Goal: Task Accomplishment & Management: Use online tool/utility

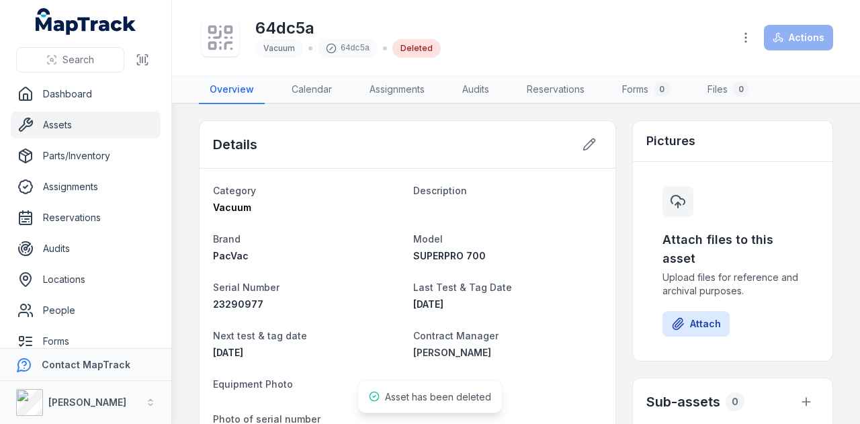
scroll to position [336, 0]
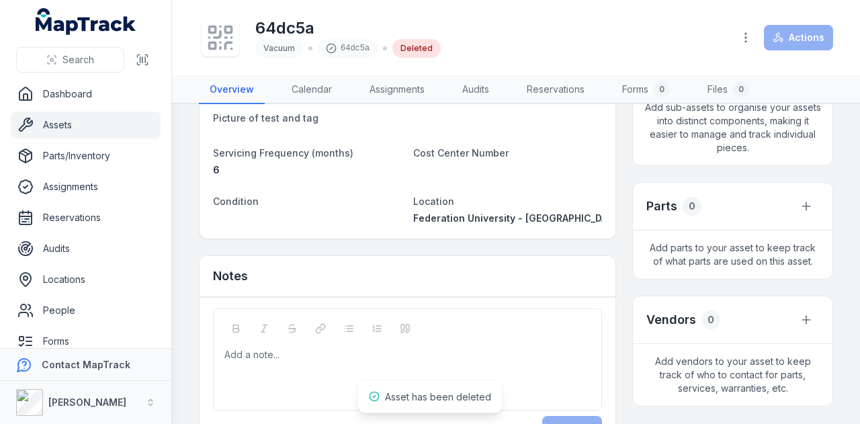
click at [314, 336] on div "Add a note..." at bounding box center [407, 359] width 389 height 102
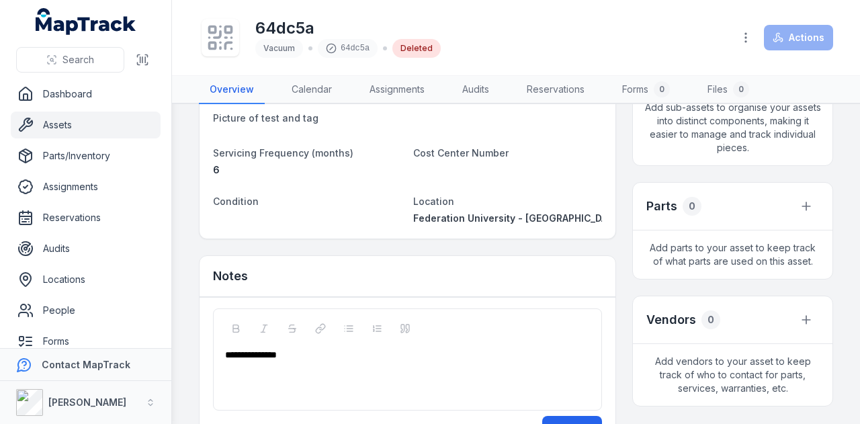
click at [393, 360] on div "**********" at bounding box center [407, 375] width 366 height 54
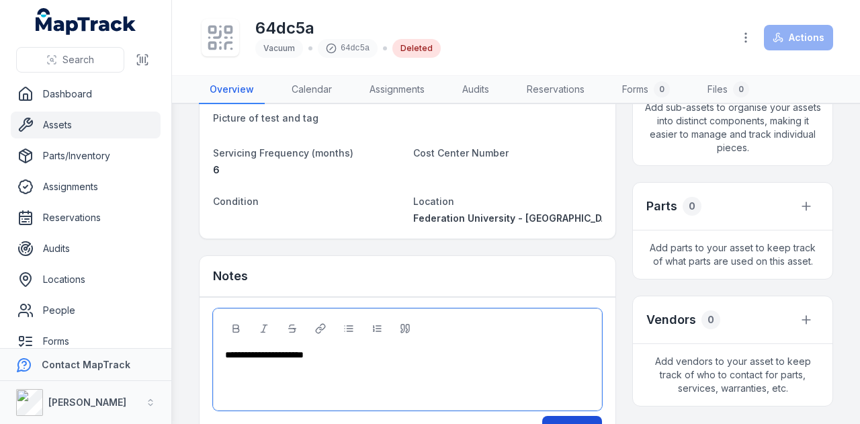
click at [581, 419] on button "Add note" at bounding box center [572, 429] width 60 height 26
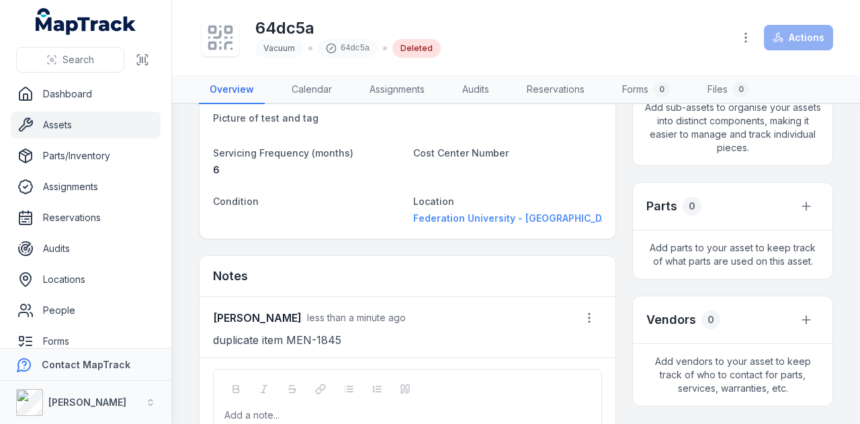
click at [452, 220] on span "Federation University - [GEOGRAPHIC_DATA]" at bounding box center [517, 217] width 209 height 11
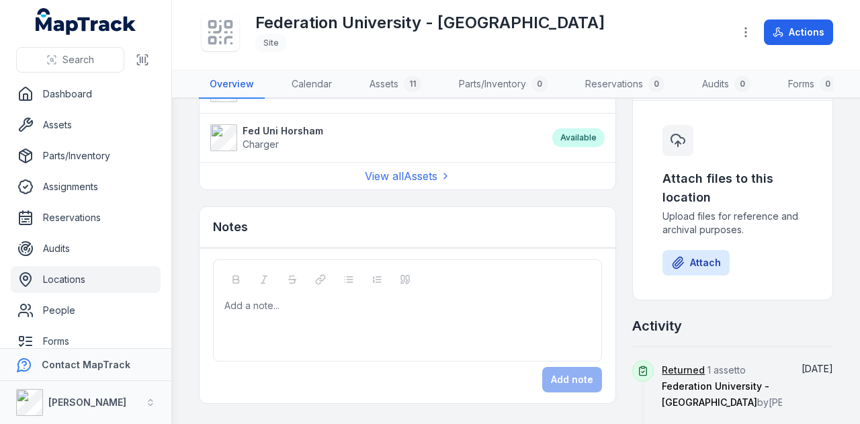
scroll to position [470, 0]
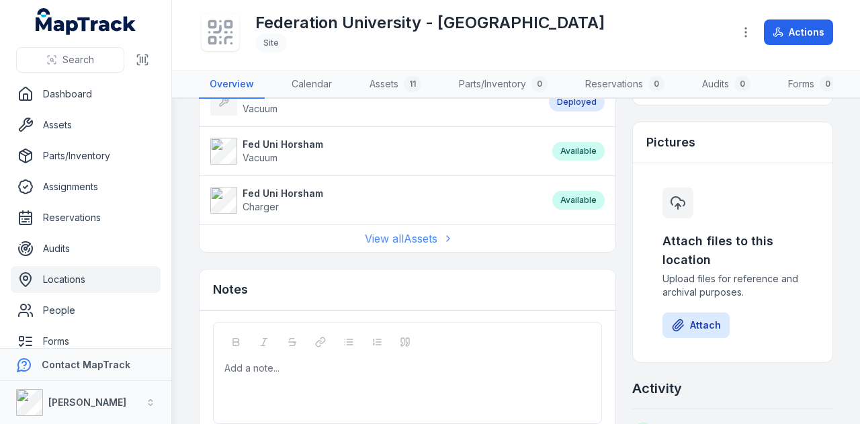
click at [410, 241] on link "View all Assets" at bounding box center [408, 239] width 86 height 16
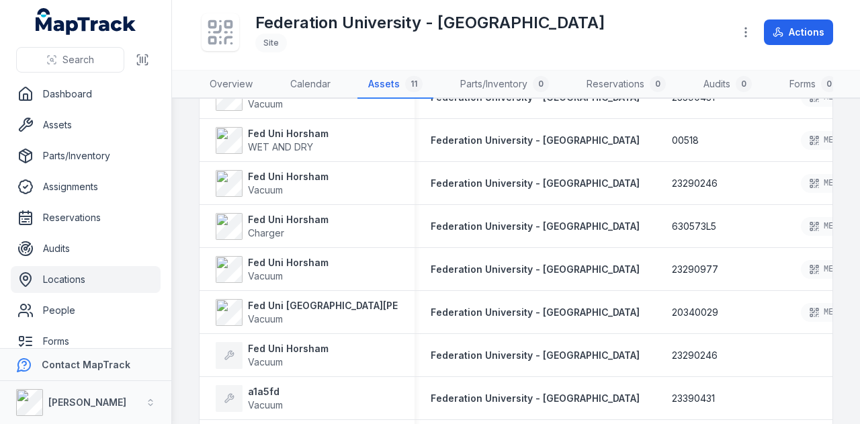
scroll to position [134, 0]
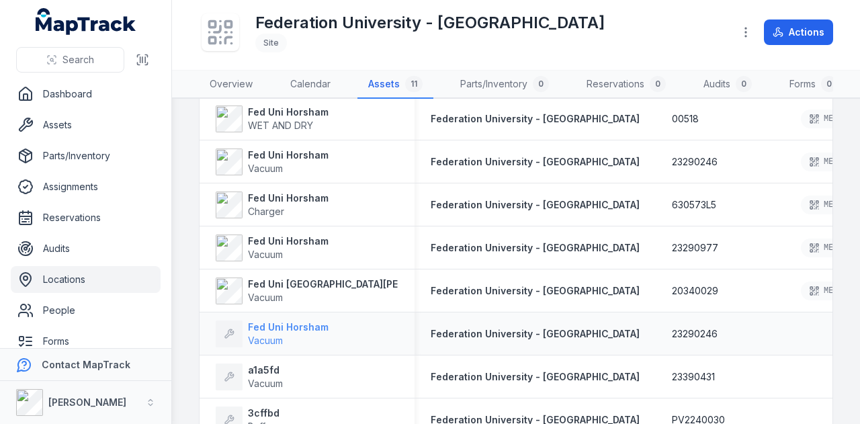
click at [261, 334] on strong "Fed Uni Horsham" at bounding box center [288, 327] width 81 height 13
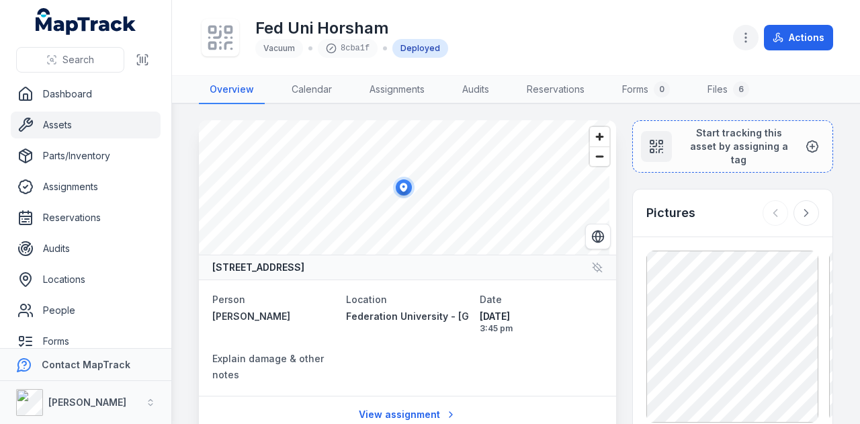
click at [749, 41] on icon "button" at bounding box center [745, 37] width 13 height 13
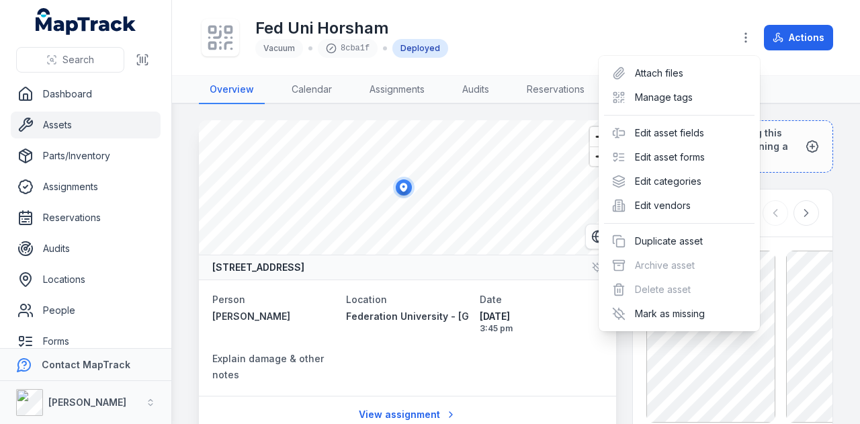
click at [792, 42] on div "Actions" at bounding box center [783, 38] width 100 height 26
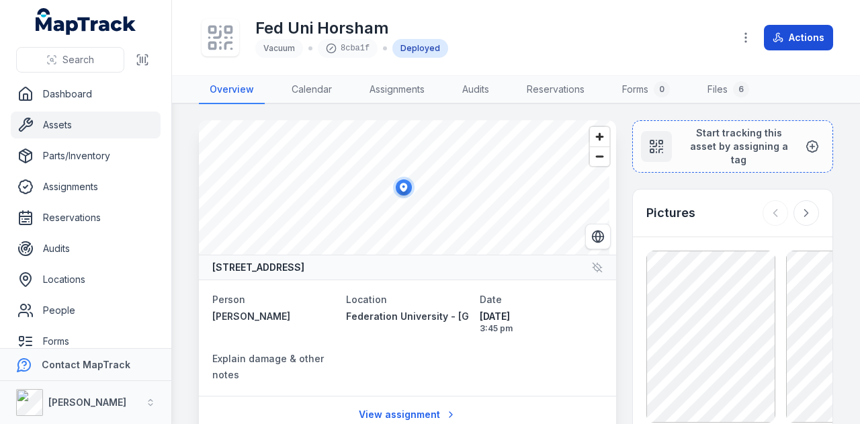
click at [787, 40] on button "Actions" at bounding box center [798, 38] width 69 height 26
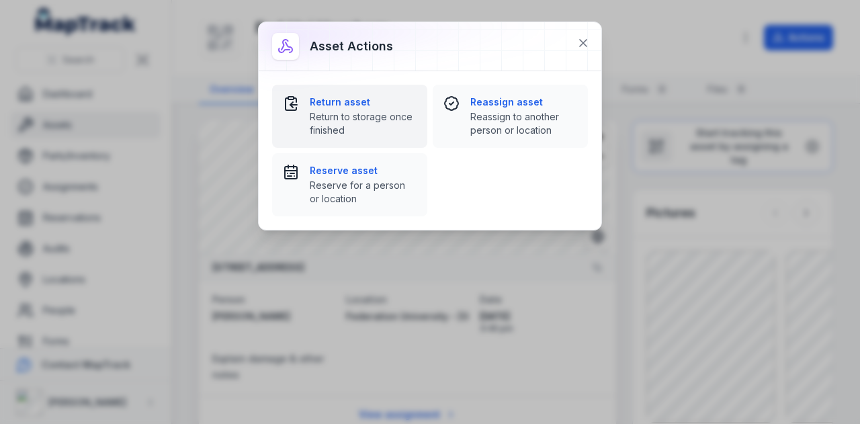
click at [345, 116] on span "Return to storage once finished" at bounding box center [363, 123] width 107 height 27
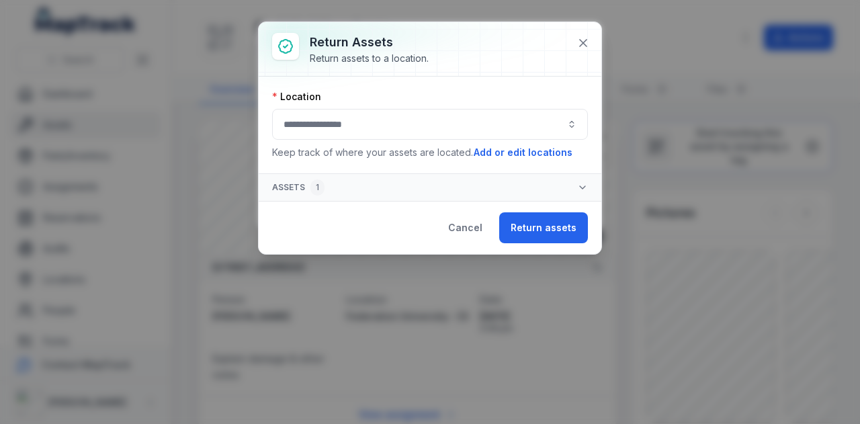
click at [345, 116] on button "button" at bounding box center [430, 124] width 316 height 31
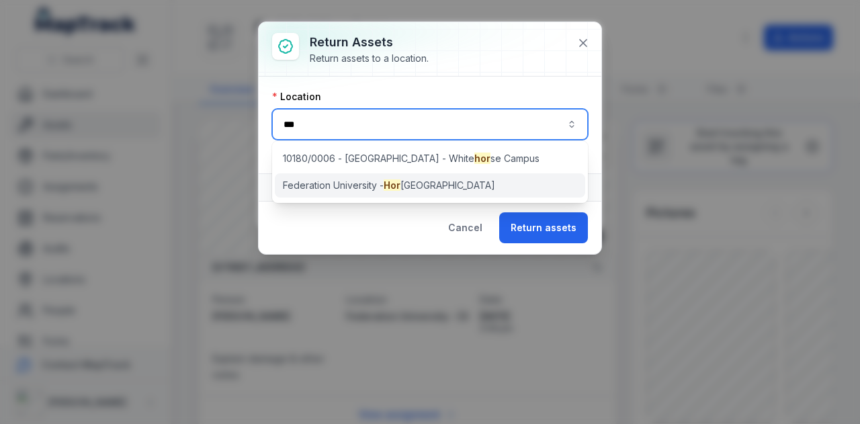
type input "***"
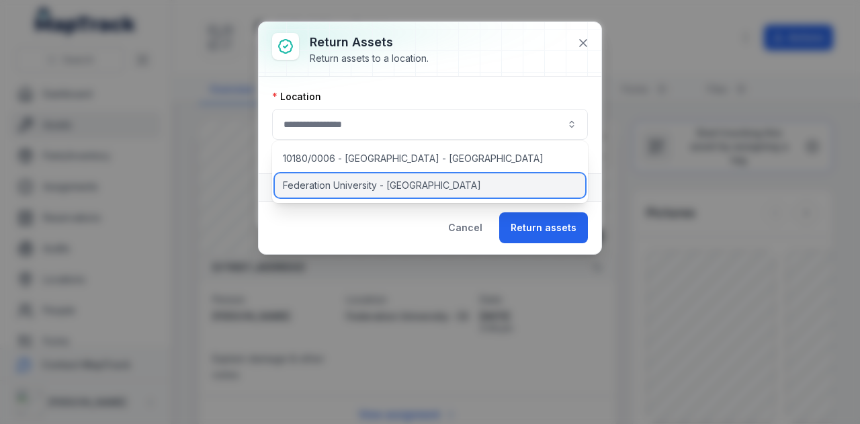
click at [500, 193] on div "Federation University - [GEOGRAPHIC_DATA]" at bounding box center [430, 185] width 311 height 24
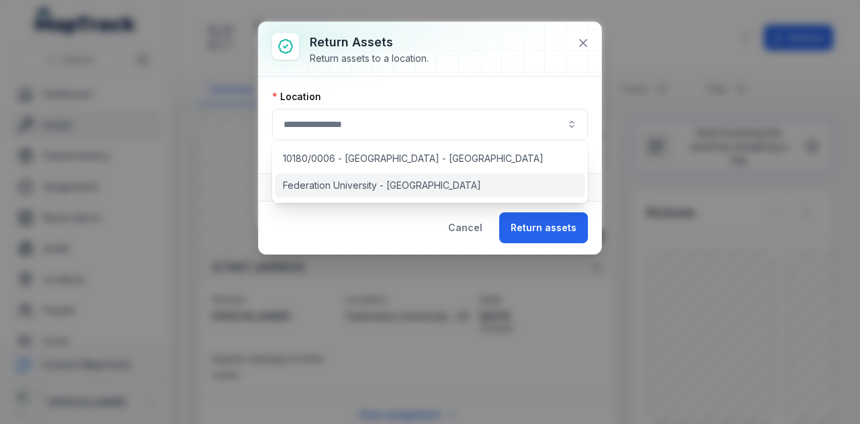
type input "**********"
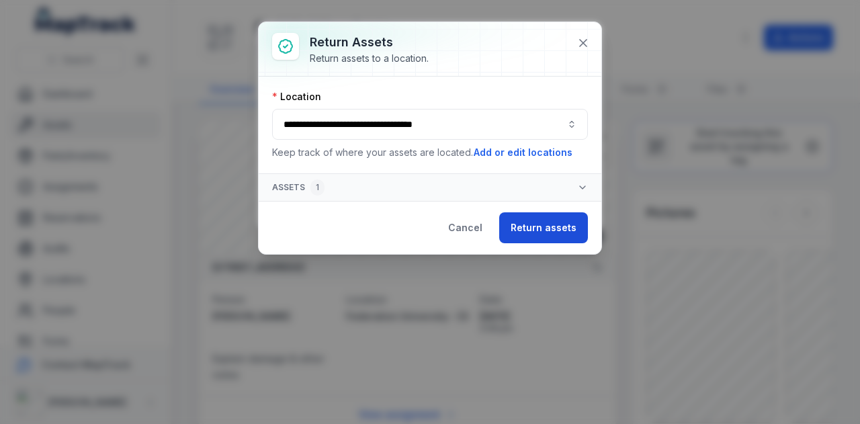
click at [551, 229] on button "Return assets" at bounding box center [543, 227] width 89 height 31
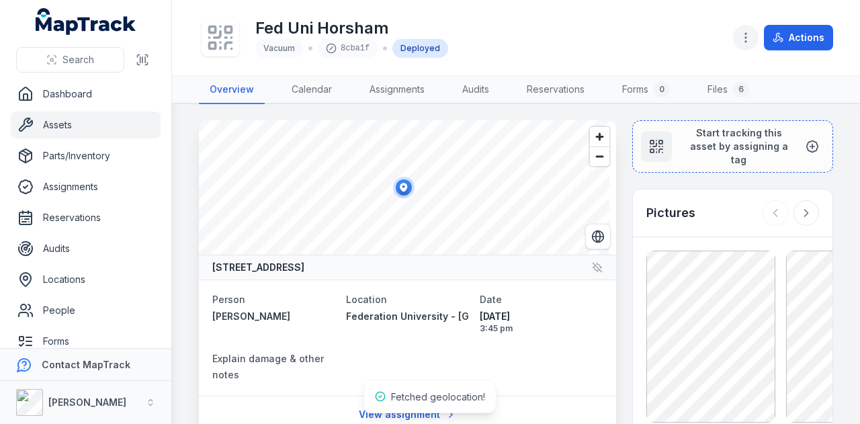
click at [749, 30] on button "button" at bounding box center [746, 38] width 26 height 26
